Goal: Information Seeking & Learning: Compare options

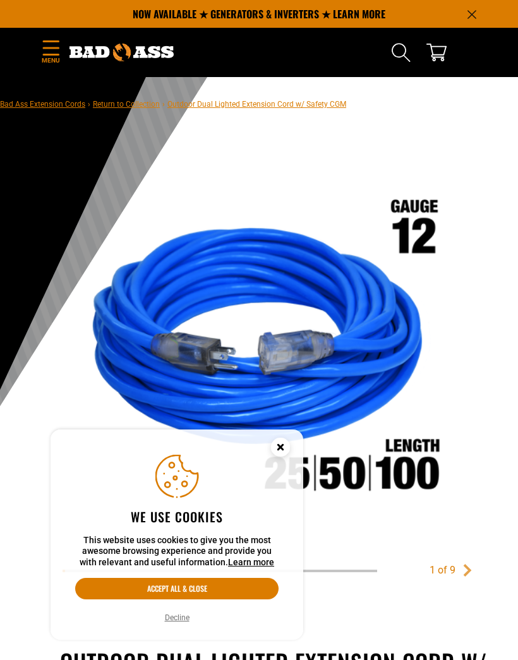
click at [274, 446] on circle "Cookie Consent" at bounding box center [280, 447] width 19 height 19
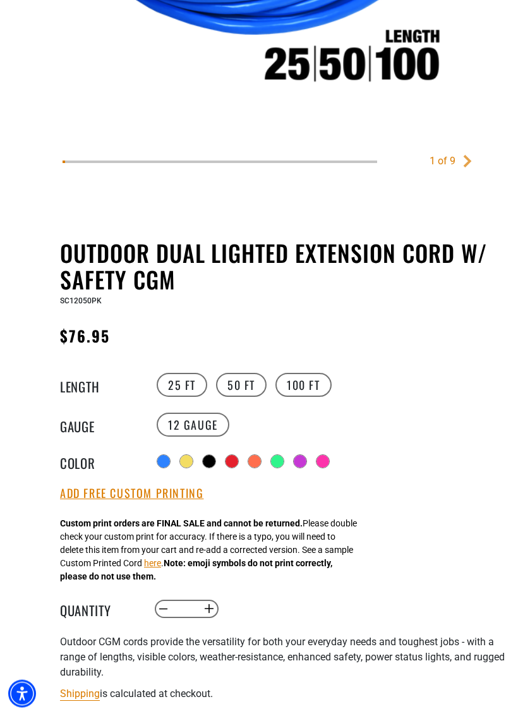
scroll to position [409, 0]
click at [183, 391] on label "25 FT" at bounding box center [182, 385] width 51 height 24
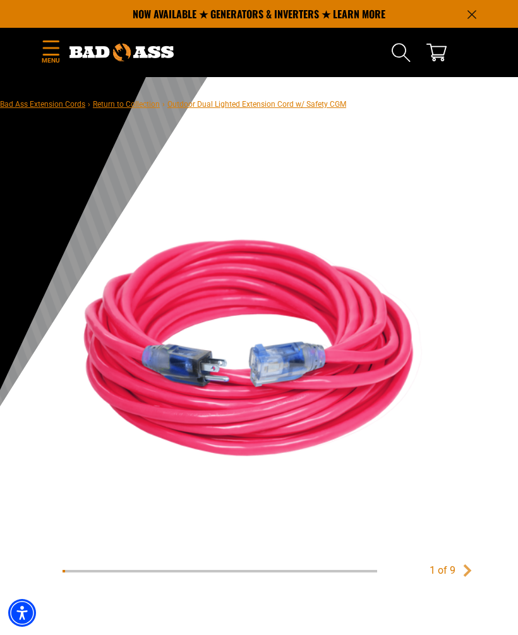
click at [49, 51] on icon "Menu" at bounding box center [51, 47] width 20 height 15
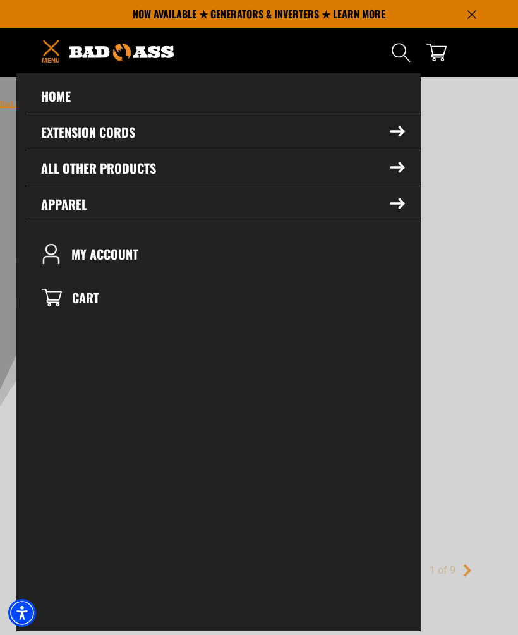
click at [392, 140] on summary "Extension Cords" at bounding box center [223, 131] width 394 height 35
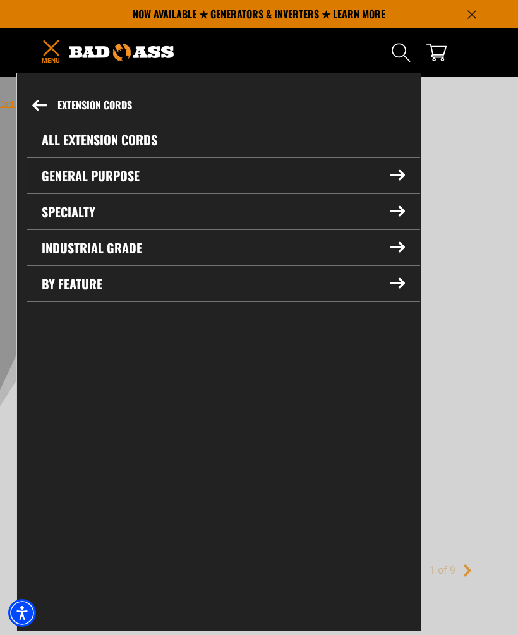
click at [390, 180] on icon at bounding box center [397, 175] width 15 height 11
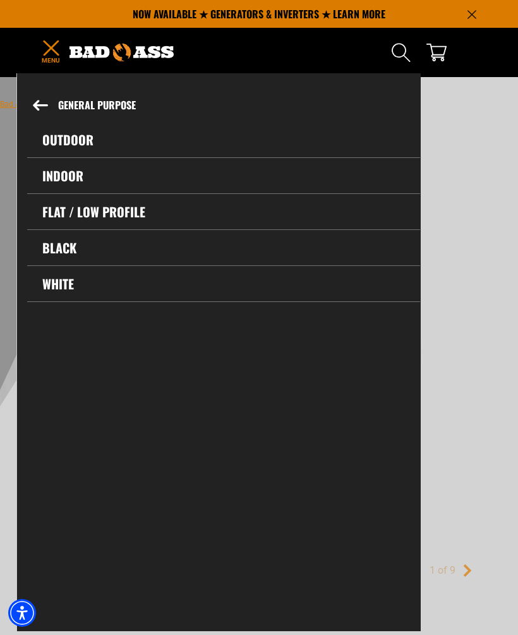
click at [153, 181] on link "Indoor" at bounding box center [223, 175] width 393 height 35
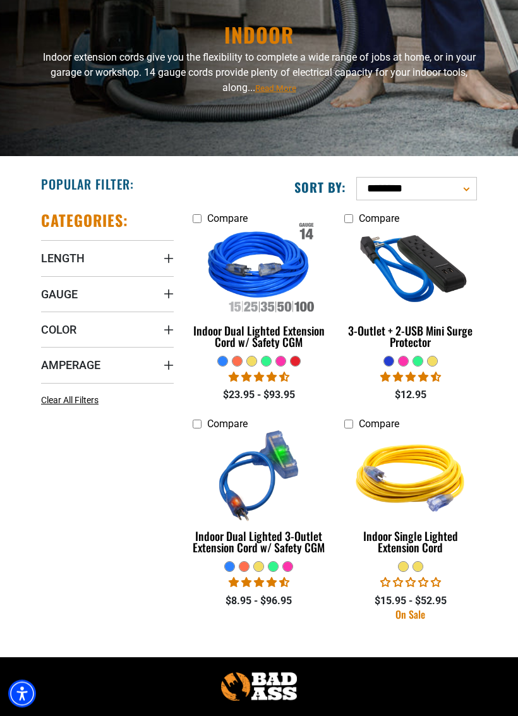
scroll to position [101, 0]
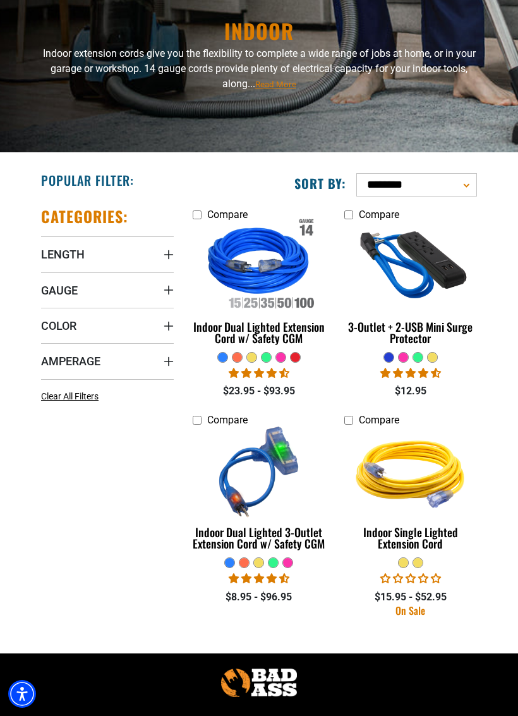
click at [268, 327] on img at bounding box center [259, 267] width 134 height 120
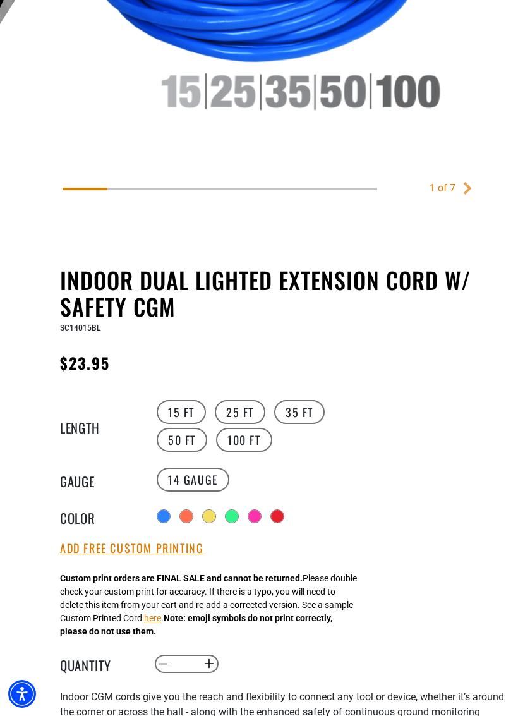
scroll to position [389, 0]
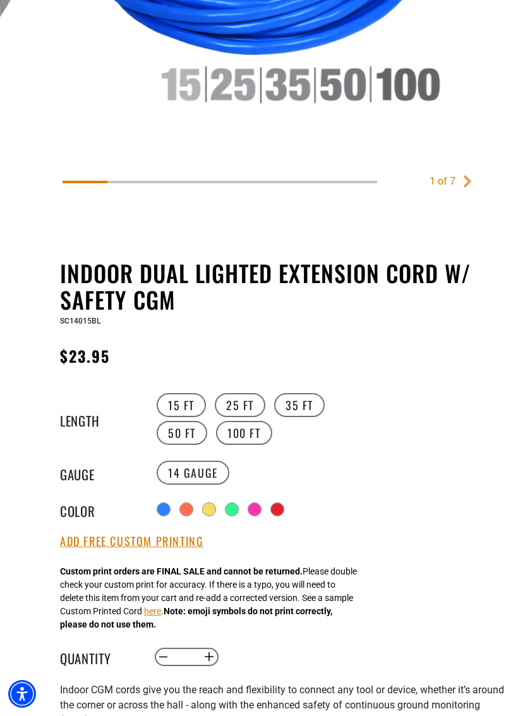
click at [238, 509] on div at bounding box center [232, 509] width 13 height 13
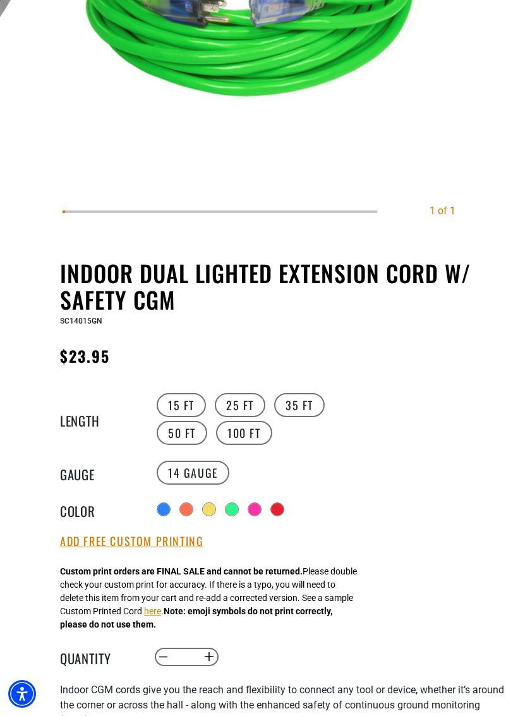
click at [255, 512] on div at bounding box center [254, 509] width 13 height 13
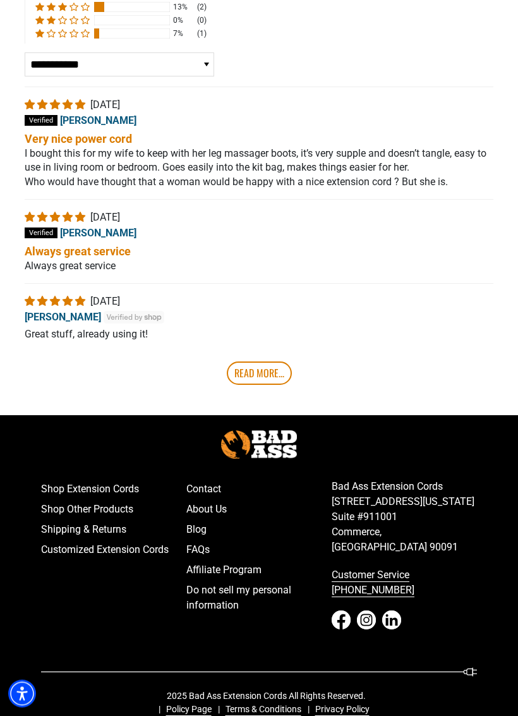
scroll to position [2544, 0]
